Goal: Task Accomplishment & Management: Use online tool/utility

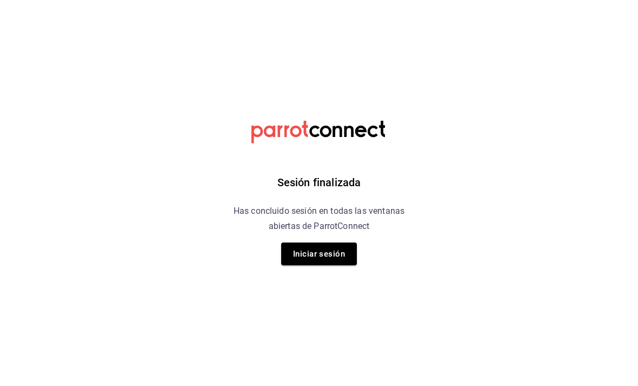
click at [327, 255] on button "Iniciar sesión" at bounding box center [319, 253] width 76 height 23
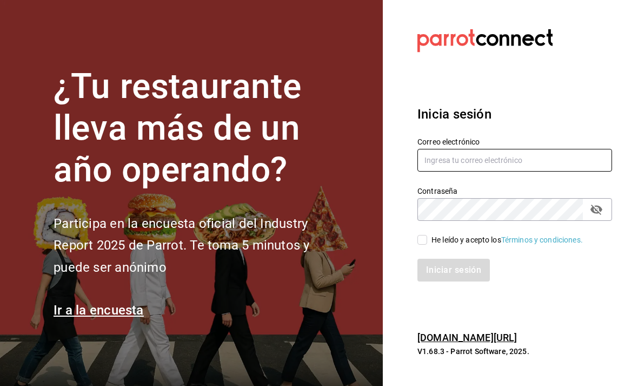
click at [481, 170] on input "text" at bounding box center [515, 160] width 195 height 23
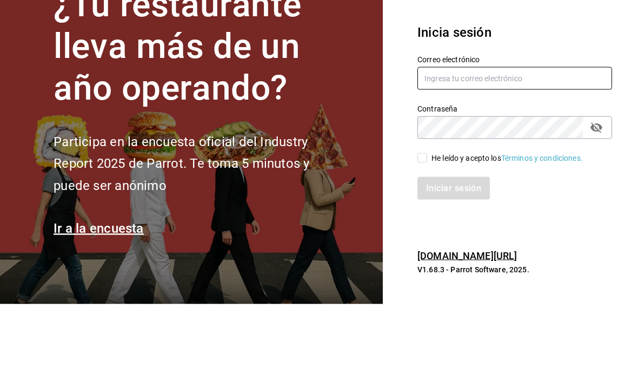
type input "animal.puebla@grupocosteno.com"
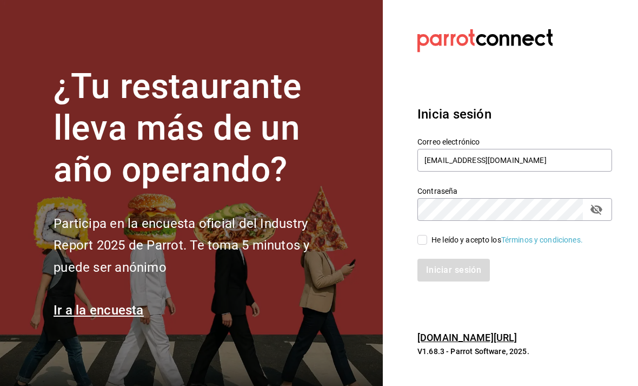
click at [426, 235] on input "He leído y acepto los Términos y condiciones." at bounding box center [423, 240] width 10 height 10
checkbox input "true"
click at [469, 259] on button "Iniciar sesión" at bounding box center [455, 270] width 74 height 23
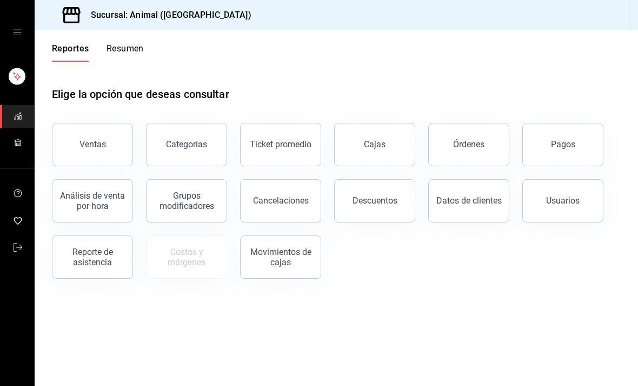
click at [135, 47] on button "Resumen" at bounding box center [125, 52] width 37 height 18
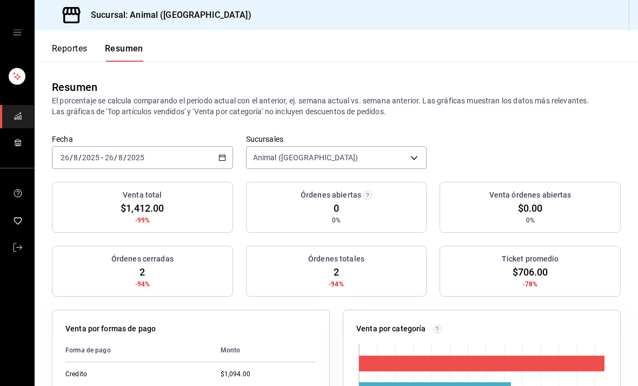
click at [76, 43] on button "Reportes" at bounding box center [70, 52] width 36 height 18
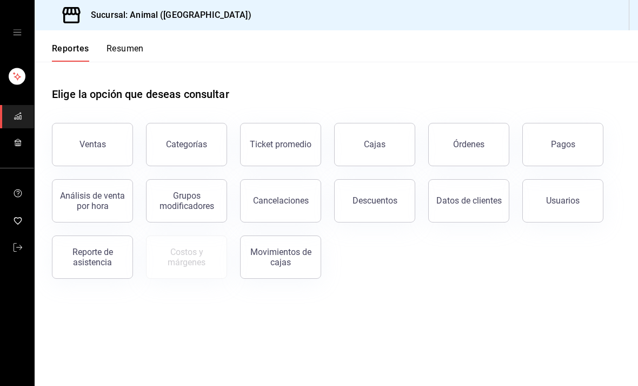
click at [484, 148] on button "Órdenes" at bounding box center [468, 144] width 81 height 43
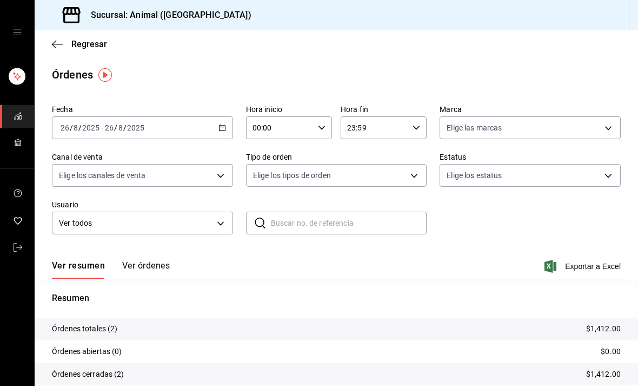
click at [228, 127] on div "[DATE] [DATE] - [DATE] [DATE]" at bounding box center [142, 127] width 181 height 23
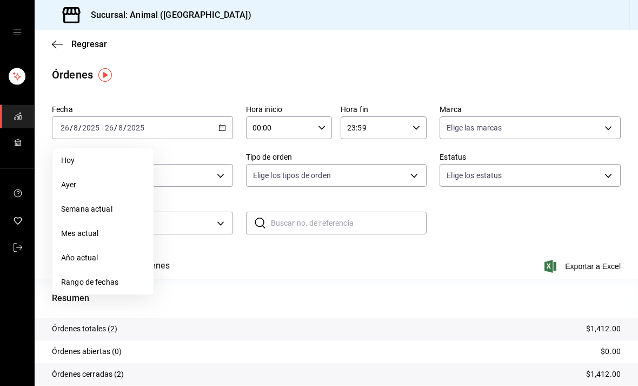
click at [125, 277] on span "Rango de fechas" at bounding box center [103, 281] width 84 height 11
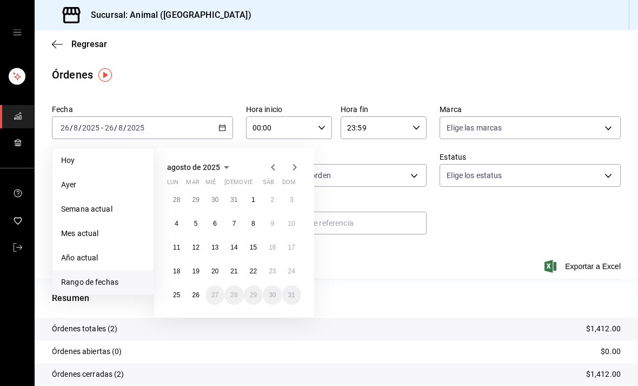
click at [177, 293] on abbr "25" at bounding box center [176, 295] width 7 height 8
click at [177, 292] on abbr "25" at bounding box center [176, 295] width 7 height 8
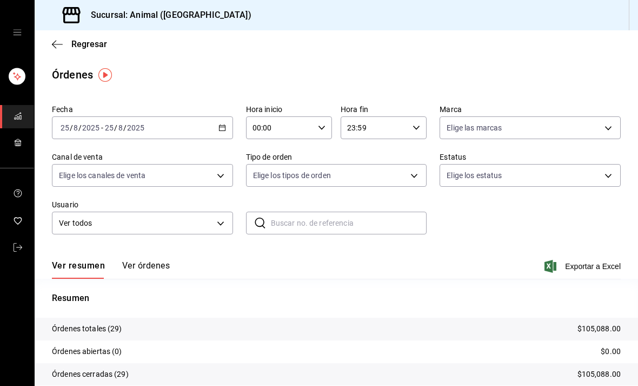
click at [163, 268] on button "Ver órdenes" at bounding box center [146, 269] width 48 height 18
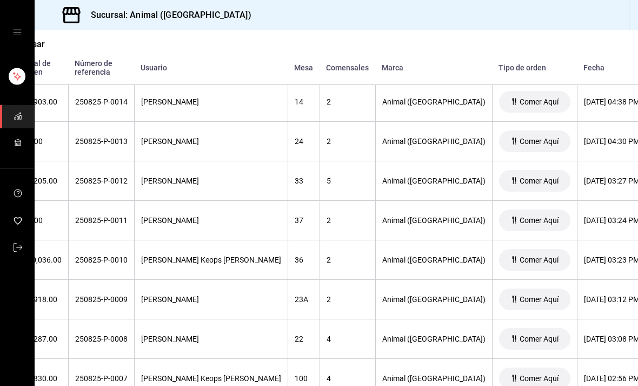
scroll to position [843, 62]
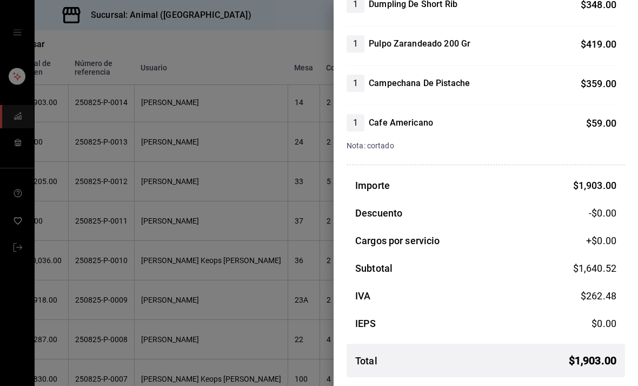
scroll to position [270, 0]
